Goal: Task Accomplishment & Management: Manage account settings

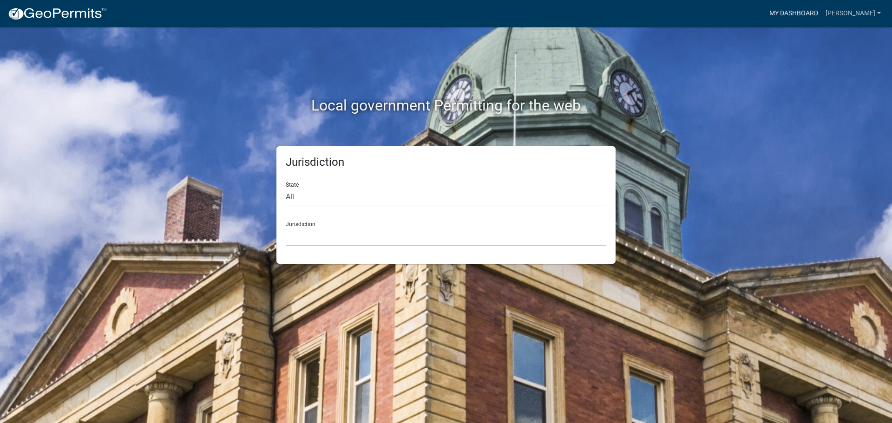
click at [788, 13] on link "My Dashboard" at bounding box center [794, 14] width 56 height 18
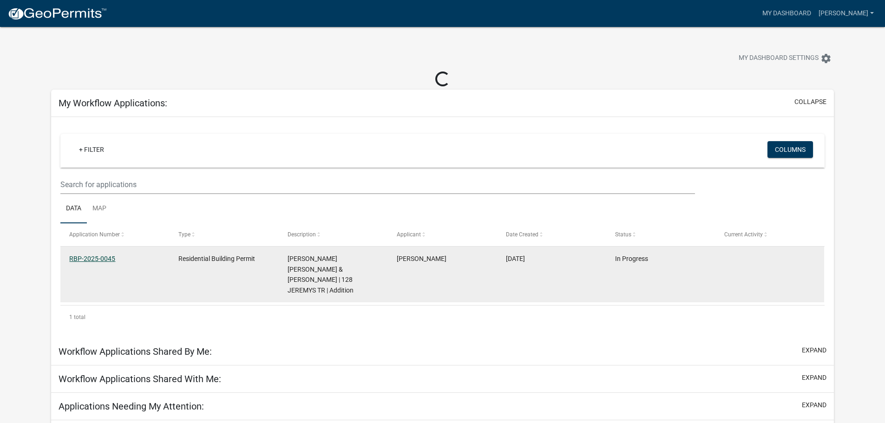
click at [91, 257] on link "RBP-2025-0045" at bounding box center [92, 258] width 46 height 7
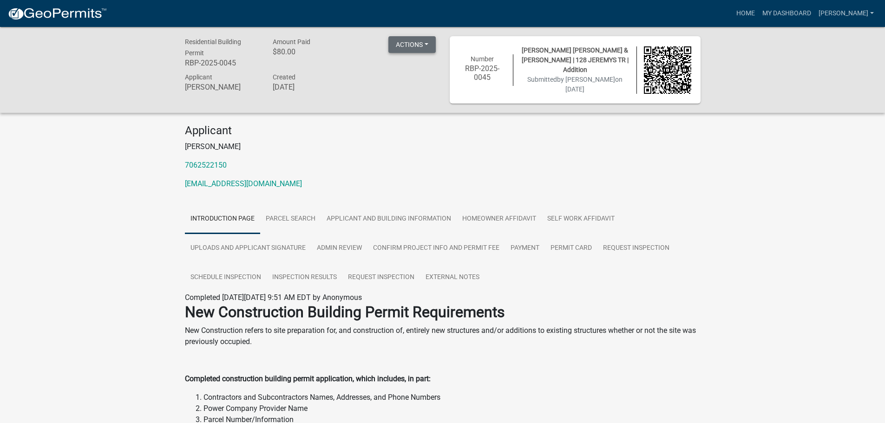
click at [426, 45] on button "Actions" at bounding box center [412, 44] width 47 height 17
click at [295, 277] on link "Inspection Results" at bounding box center [305, 278] width 76 height 30
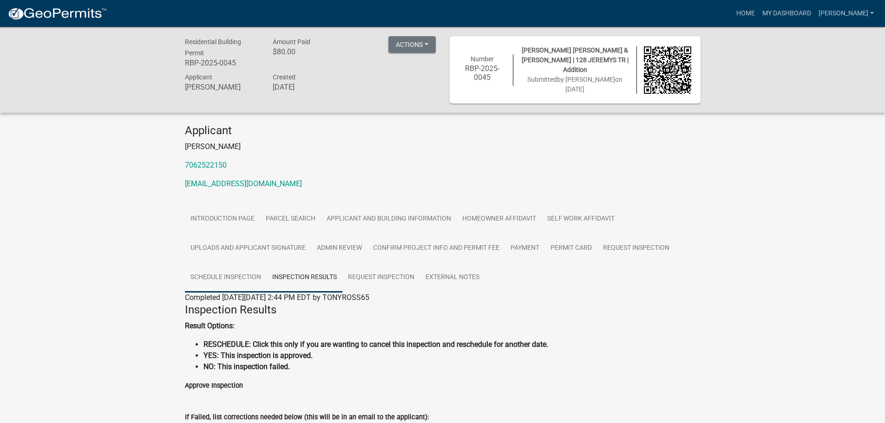
click at [230, 275] on link "Schedule Inspection" at bounding box center [226, 278] width 82 height 30
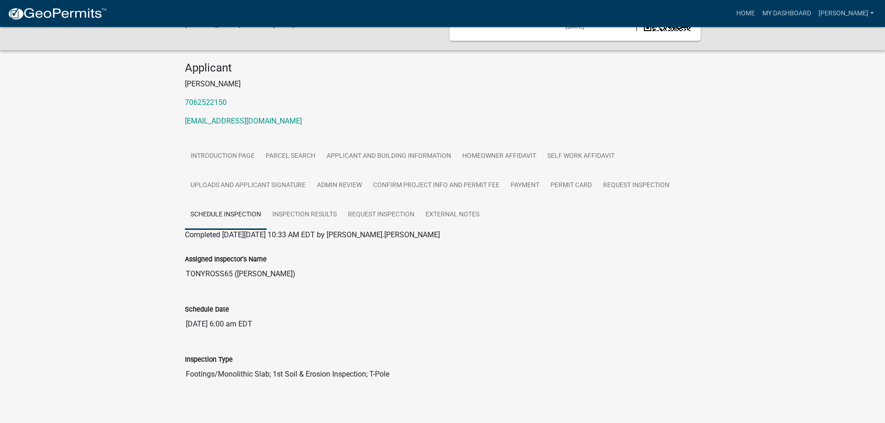
scroll to position [70, 0]
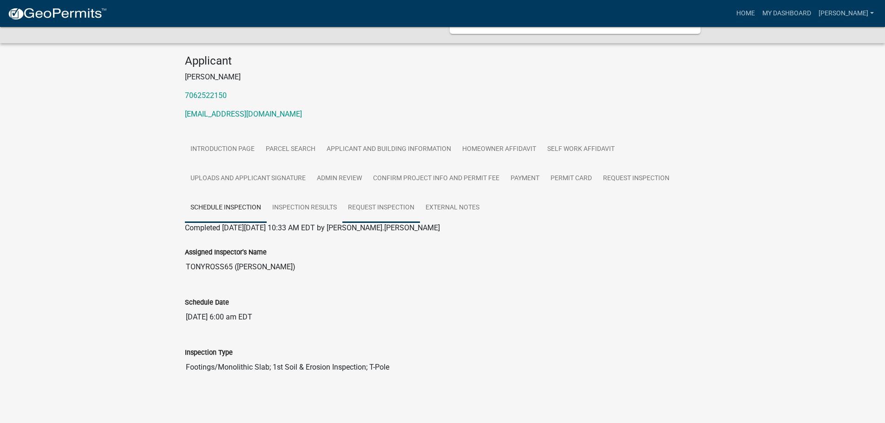
click at [372, 205] on link "Request Inspection" at bounding box center [382, 208] width 78 height 30
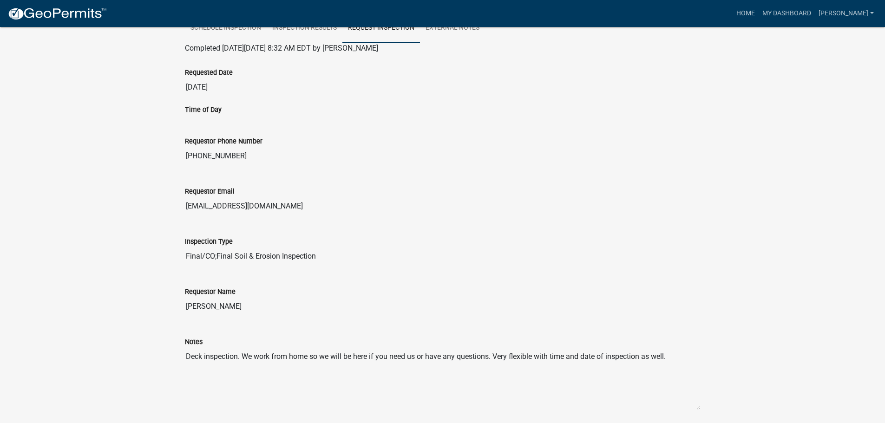
scroll to position [306, 0]
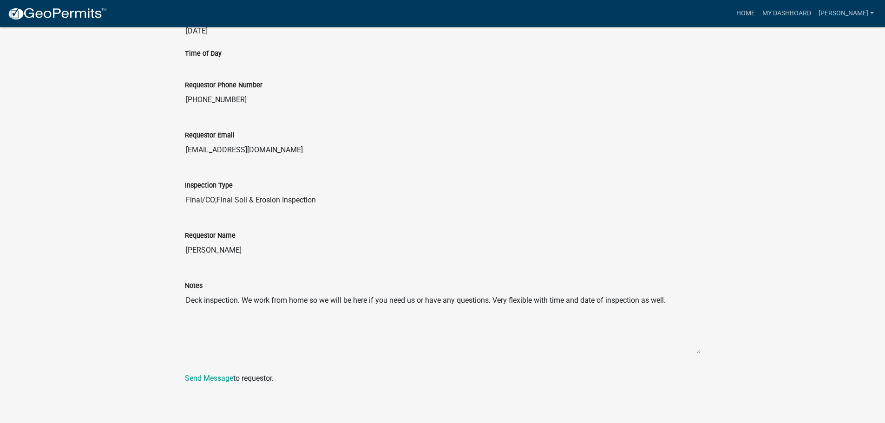
click at [602, 142] on input "[EMAIL_ADDRESS][DOMAIN_NAME]" at bounding box center [443, 150] width 516 height 19
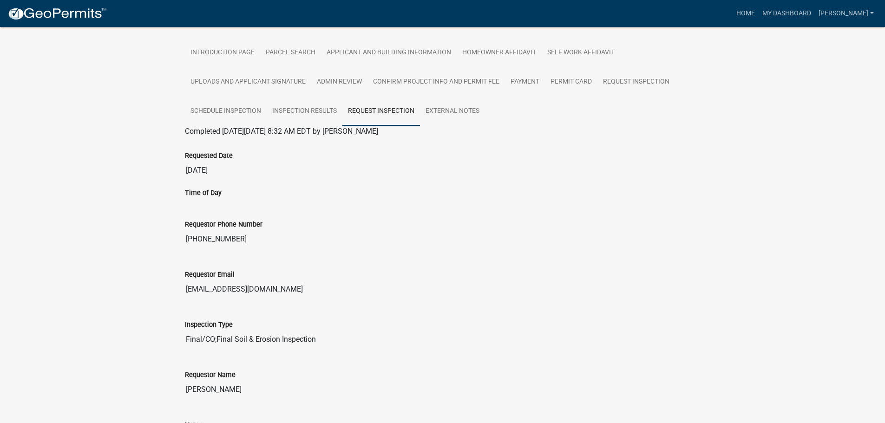
scroll to position [0, 0]
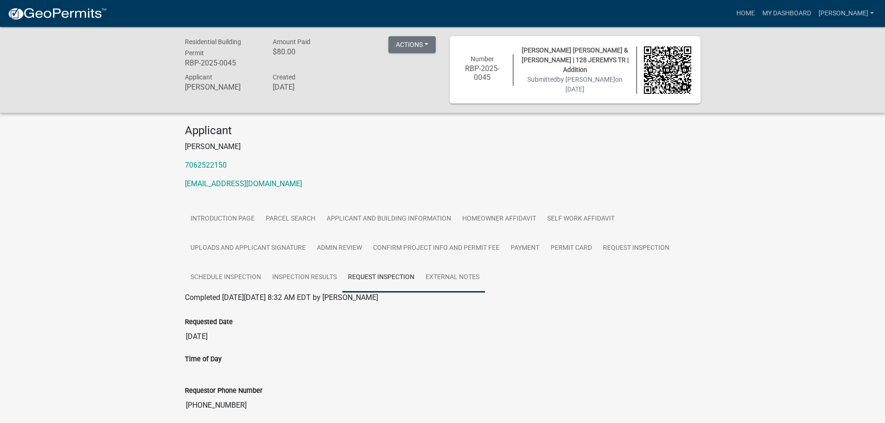
click at [446, 276] on link "External Notes" at bounding box center [452, 278] width 65 height 30
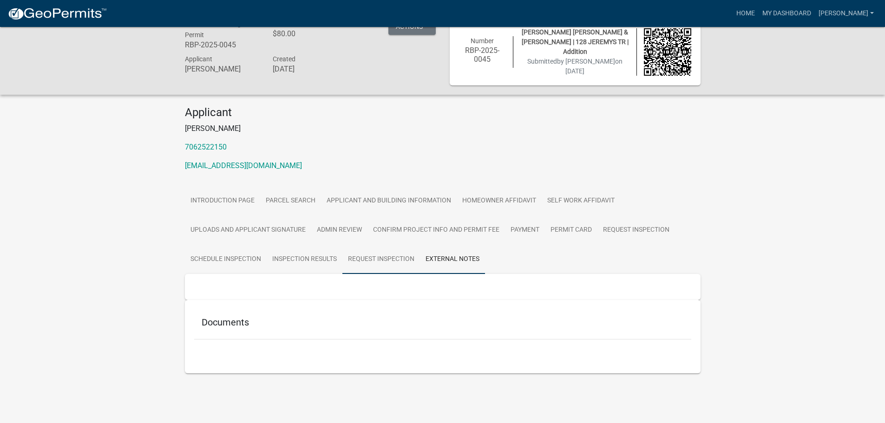
scroll to position [27, 0]
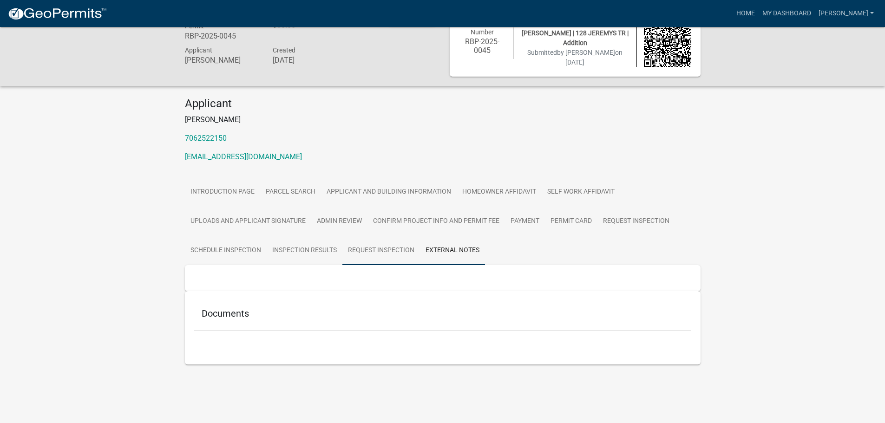
click at [371, 250] on link "Request Inspection" at bounding box center [382, 251] width 78 height 30
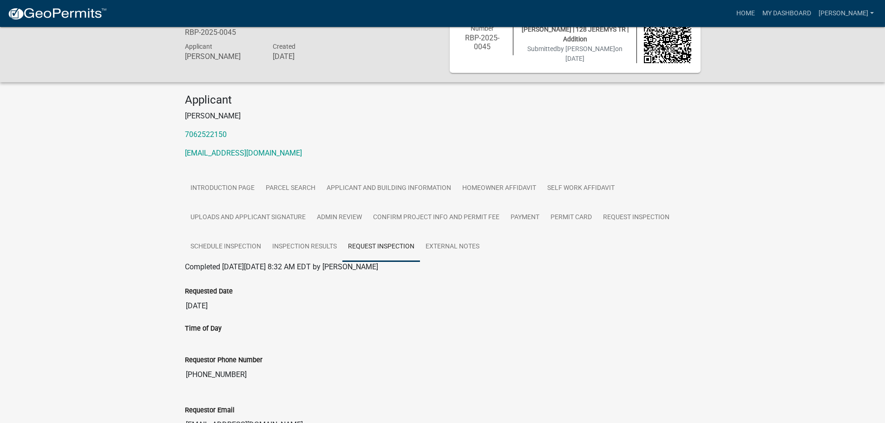
scroll to position [46, 0]
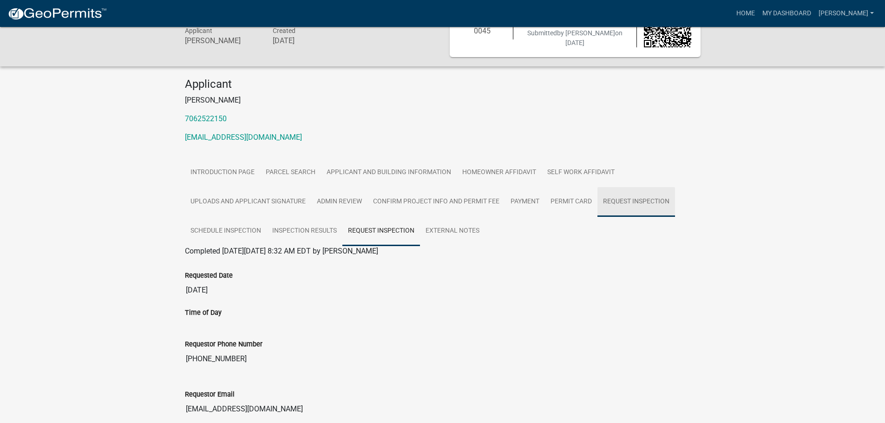
click at [618, 201] on link "Request Inspection" at bounding box center [637, 202] width 78 height 30
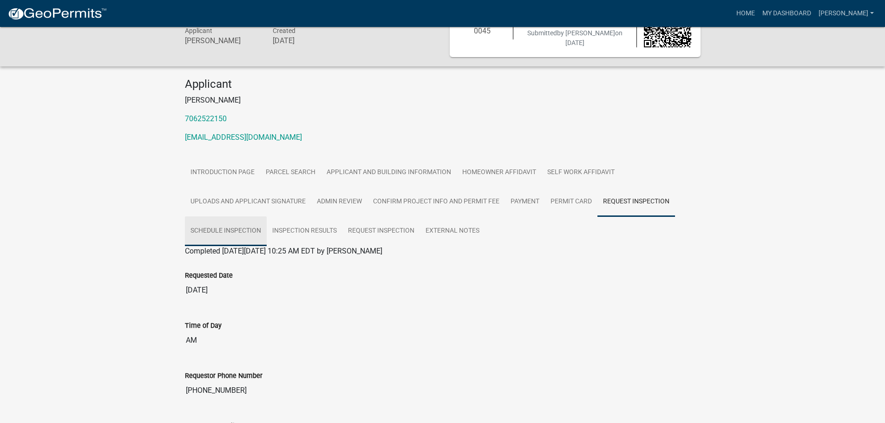
click at [243, 230] on link "Schedule Inspection" at bounding box center [226, 232] width 82 height 30
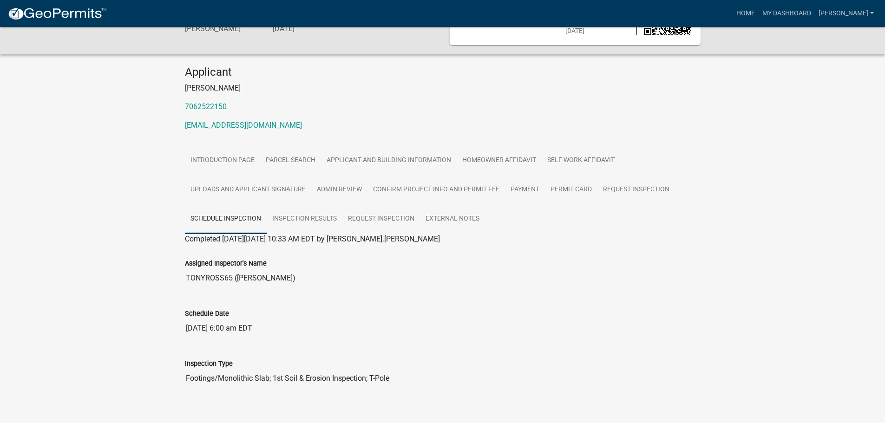
scroll to position [70, 0]
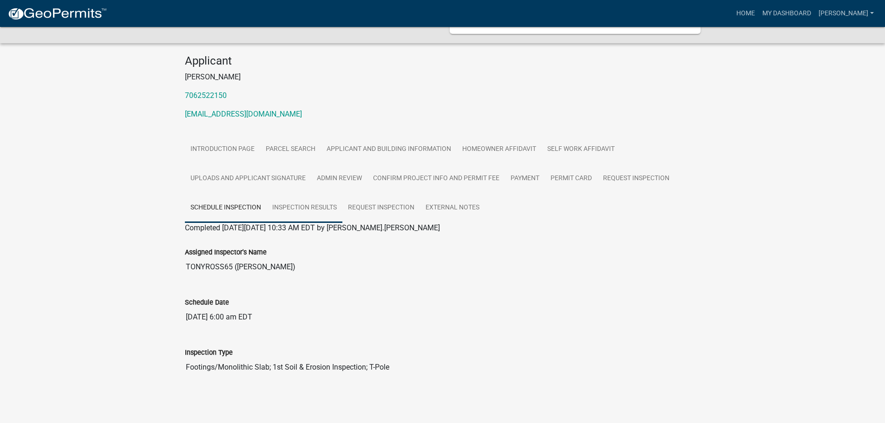
click at [316, 206] on link "Inspection Results" at bounding box center [305, 208] width 76 height 30
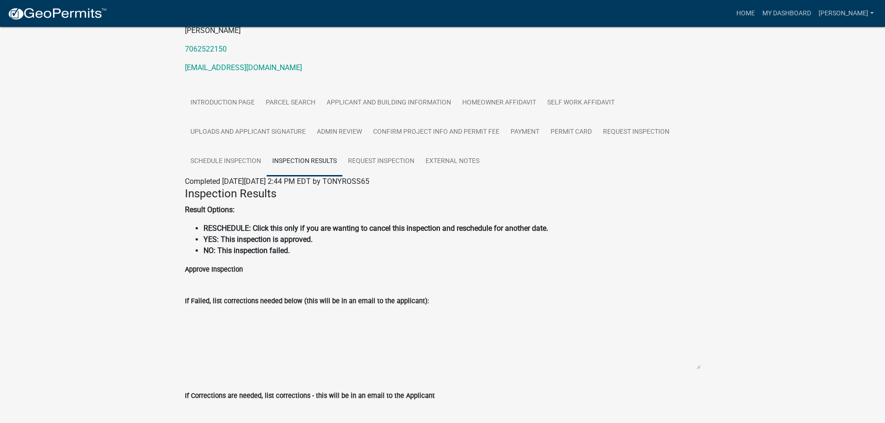
scroll to position [23, 0]
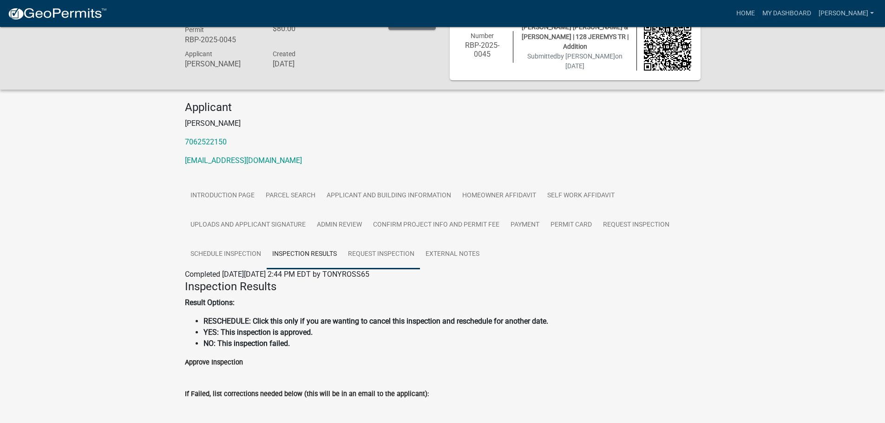
click at [399, 254] on link "Request Inspection" at bounding box center [382, 255] width 78 height 30
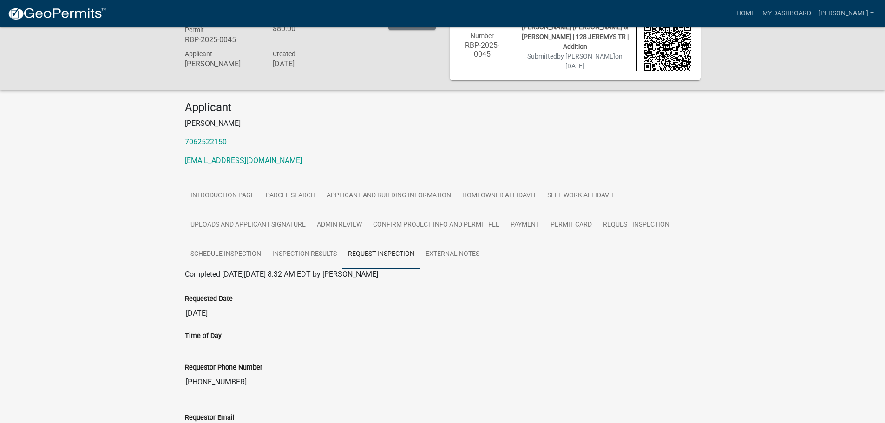
scroll to position [0, 0]
